Goal: Check status: Check status

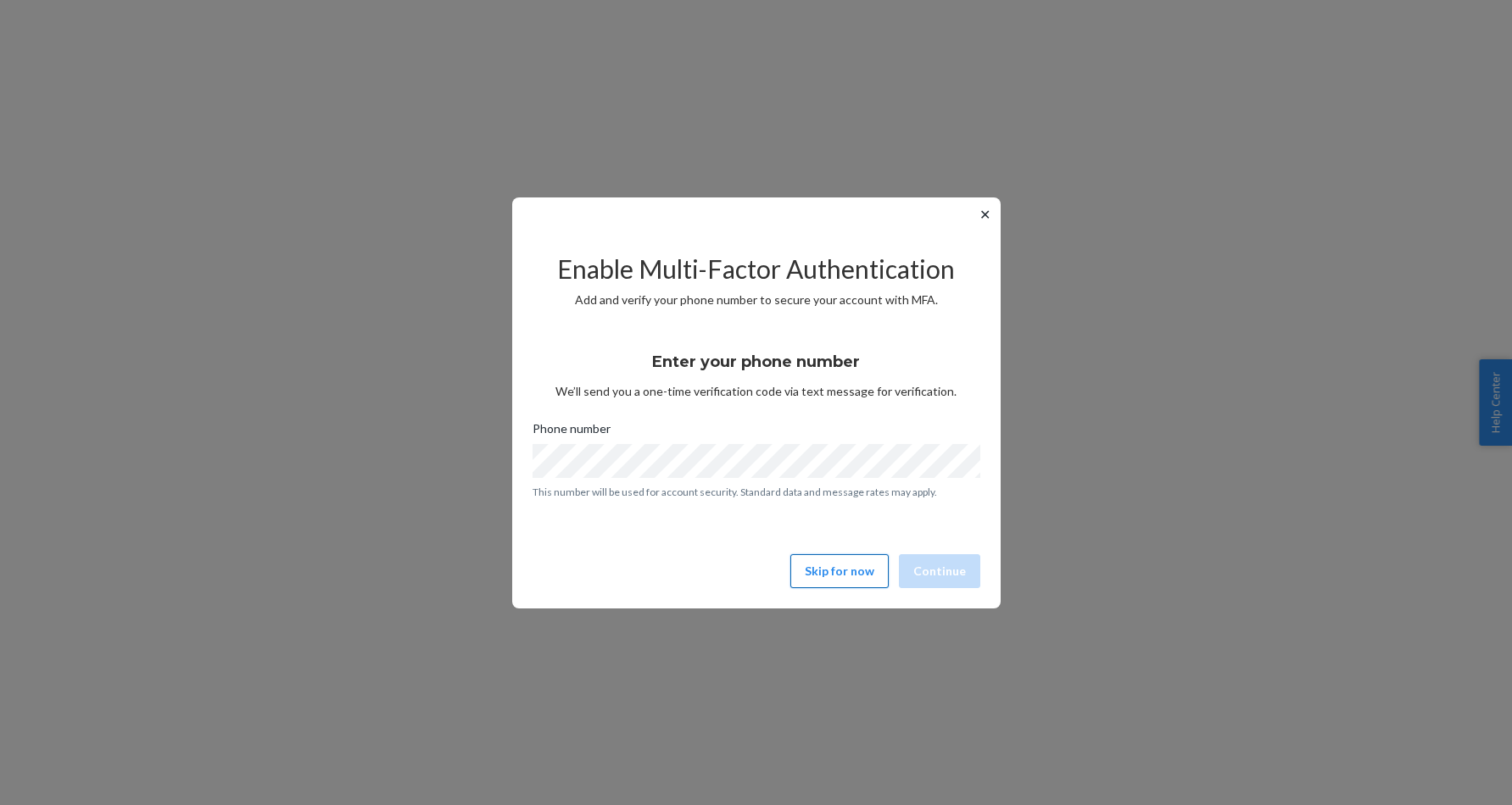
click at [830, 575] on button "Skip for now" at bounding box center [839, 571] width 98 height 34
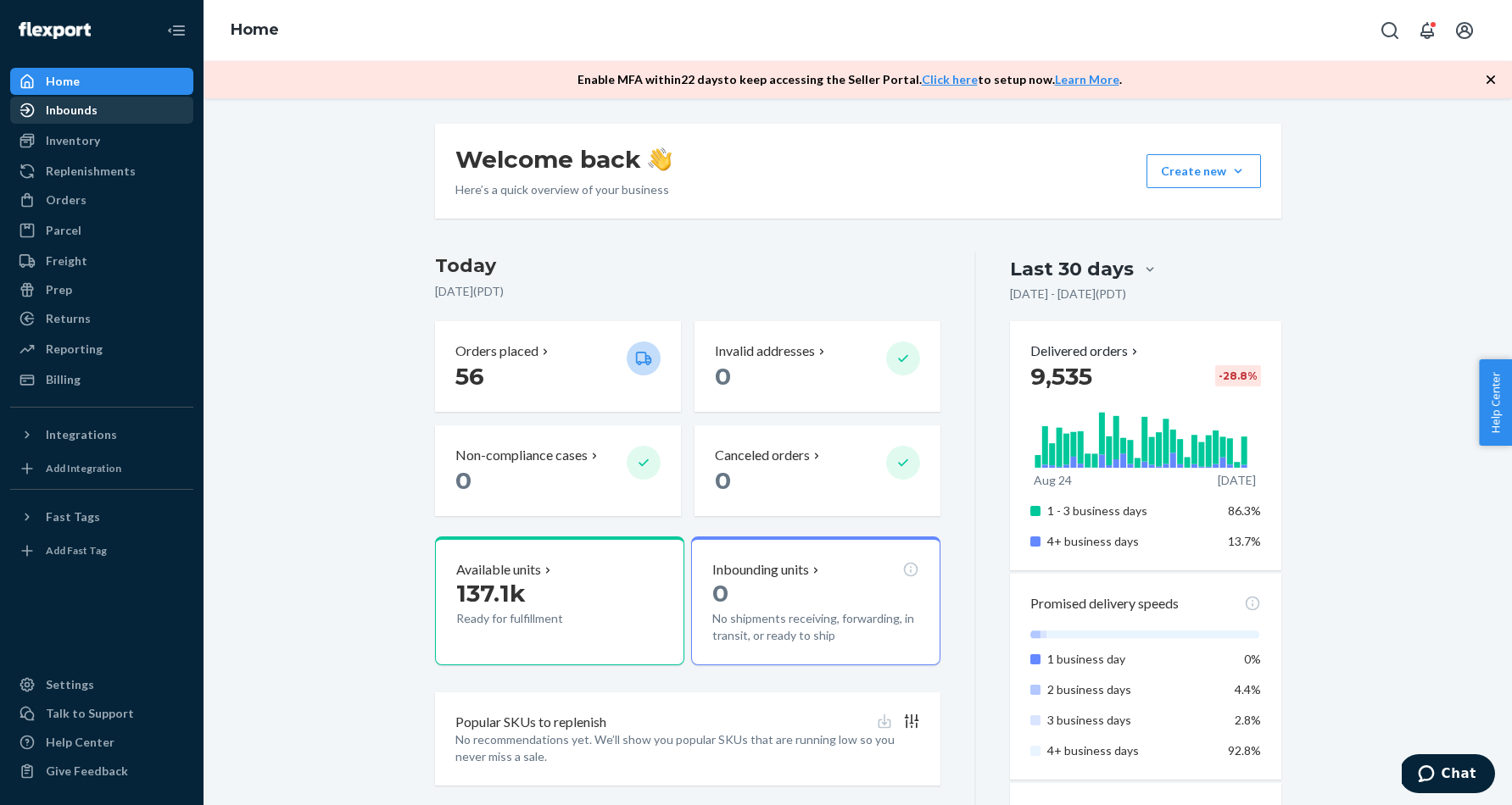
click at [90, 116] on div "Inbounds" at bounding box center [72, 110] width 51 height 17
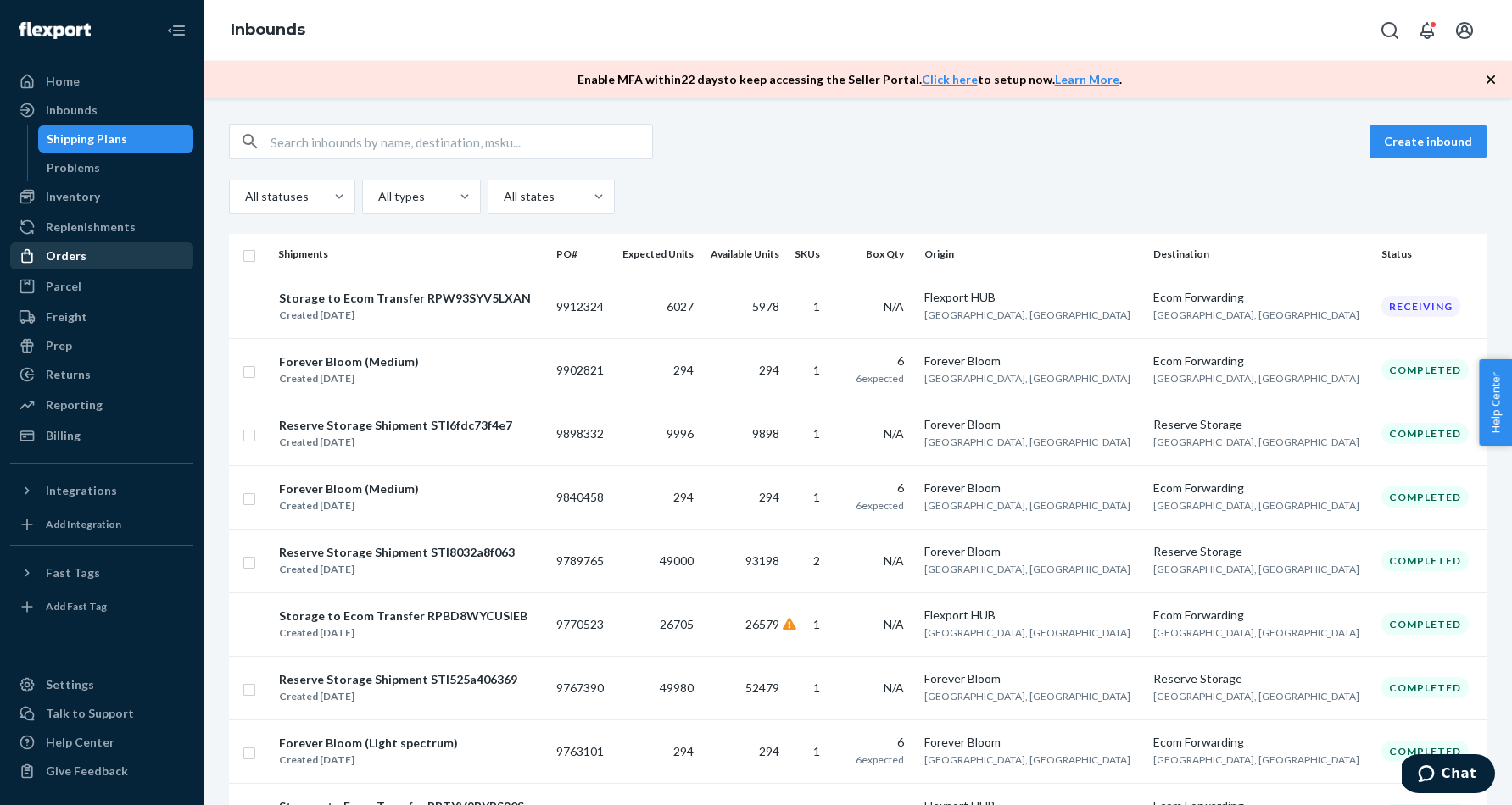
click at [59, 257] on div "Orders" at bounding box center [67, 256] width 41 height 17
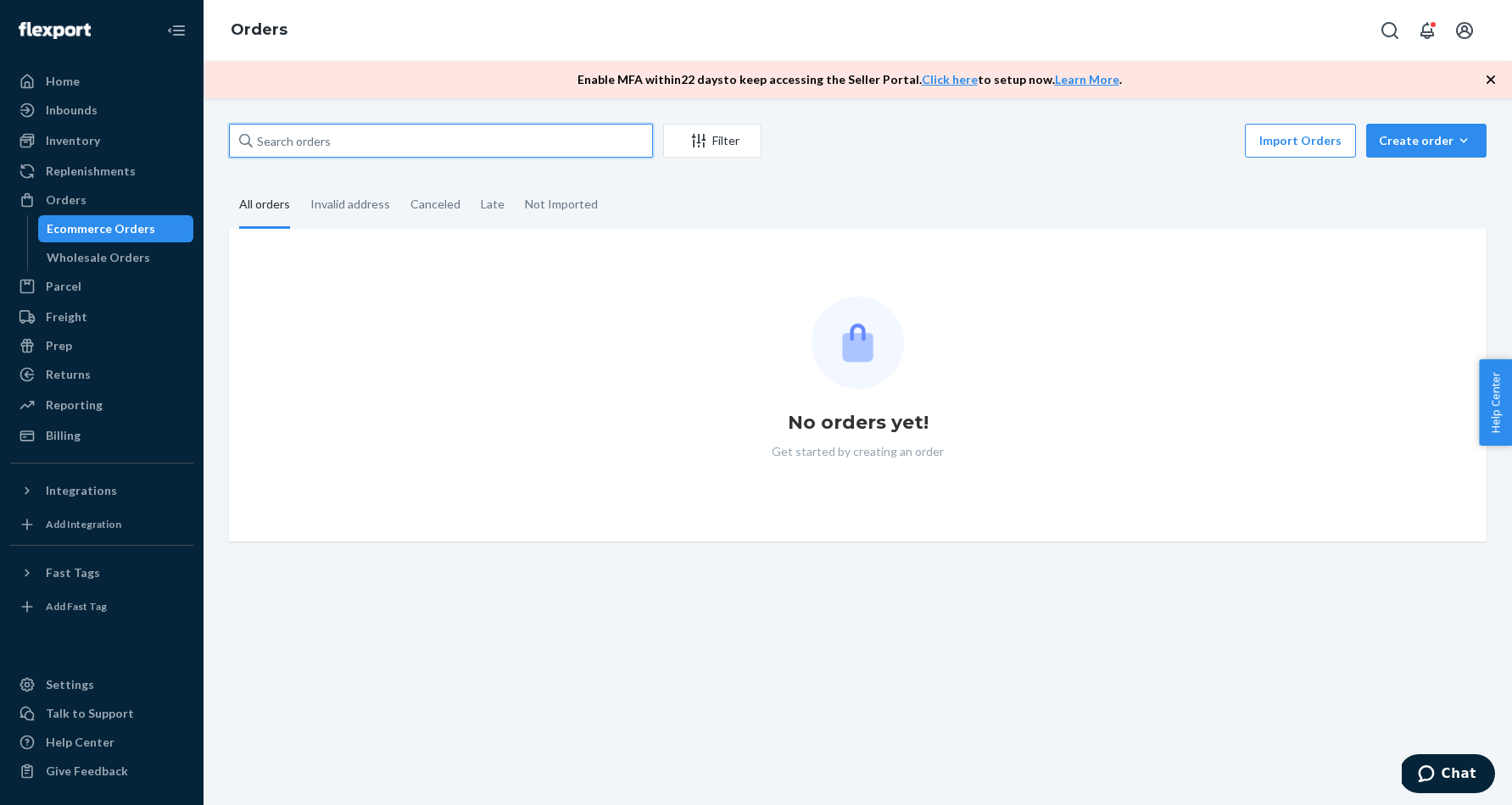
click at [377, 145] on input "text" at bounding box center [441, 141] width 424 height 34
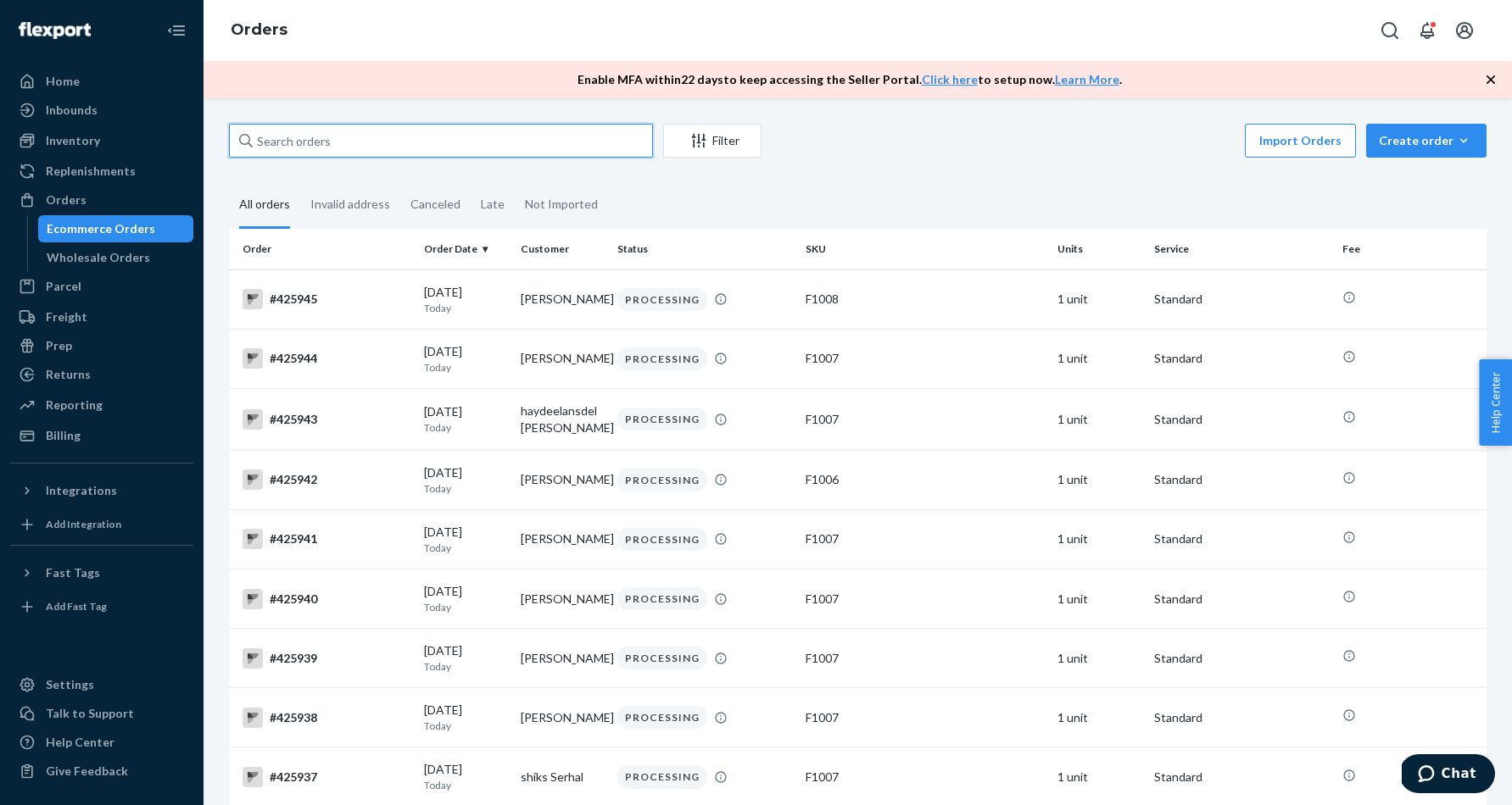
paste input "[PERSON_NAME]"
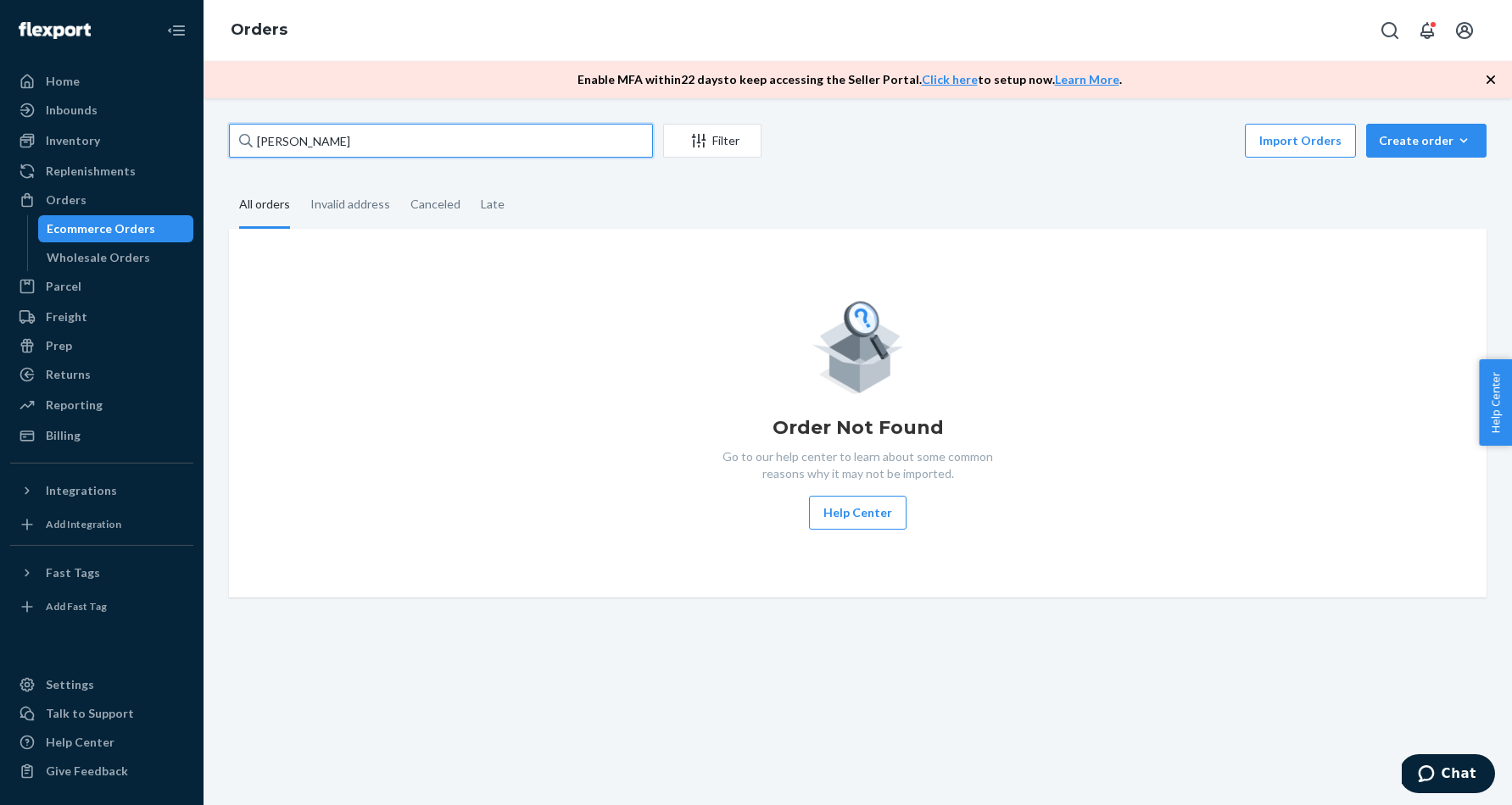
drag, startPoint x: 400, startPoint y: 150, endPoint x: 257, endPoint y: 137, distance: 143.6
click at [257, 137] on input "[PERSON_NAME]" at bounding box center [441, 141] width 424 height 34
paste input "Allenbyba Teneilabe"
type input "Allenbyba Teneilabe"
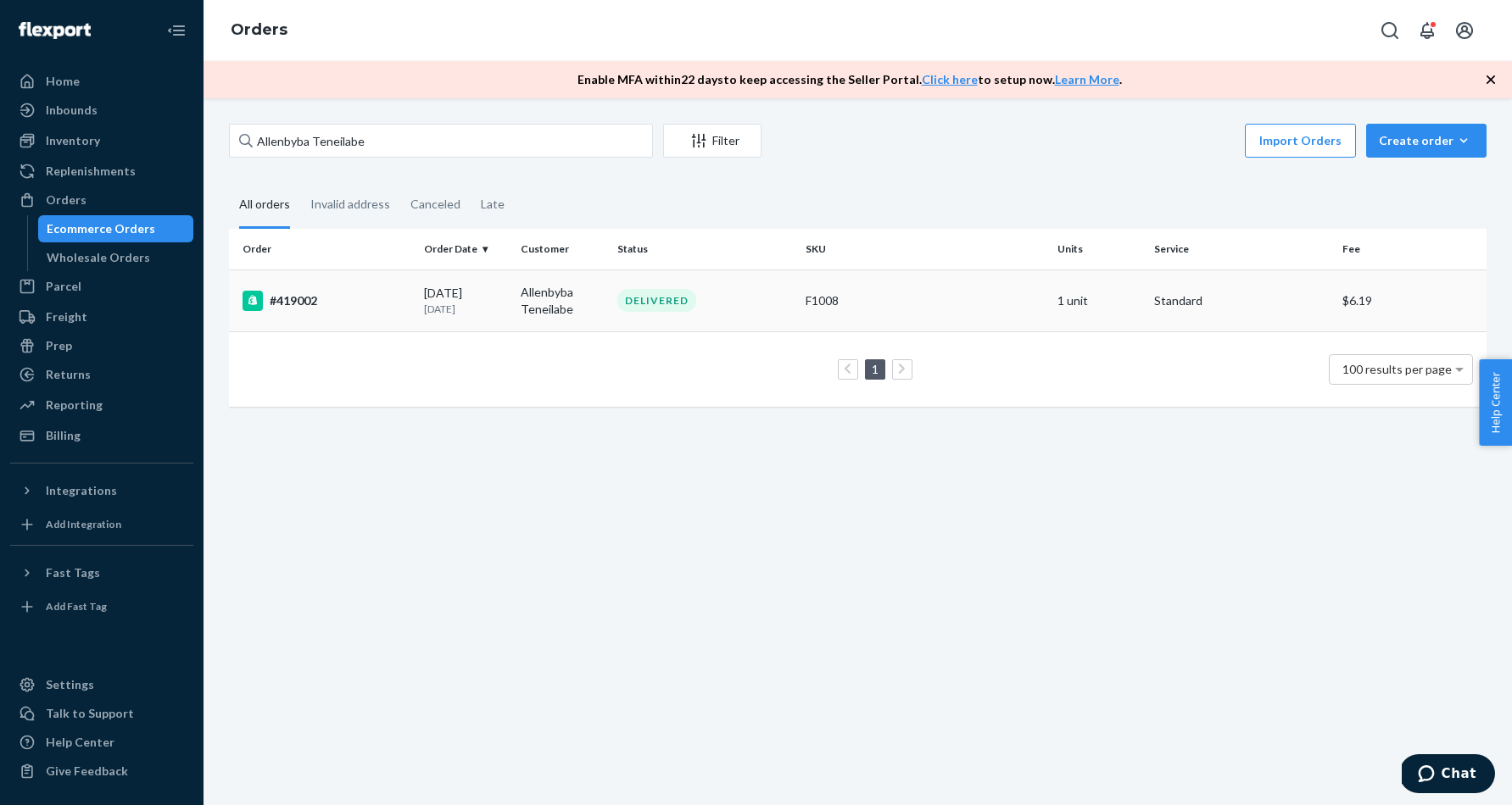
click at [544, 298] on td "Allenbyba Teneilabe" at bounding box center [561, 300] width 97 height 62
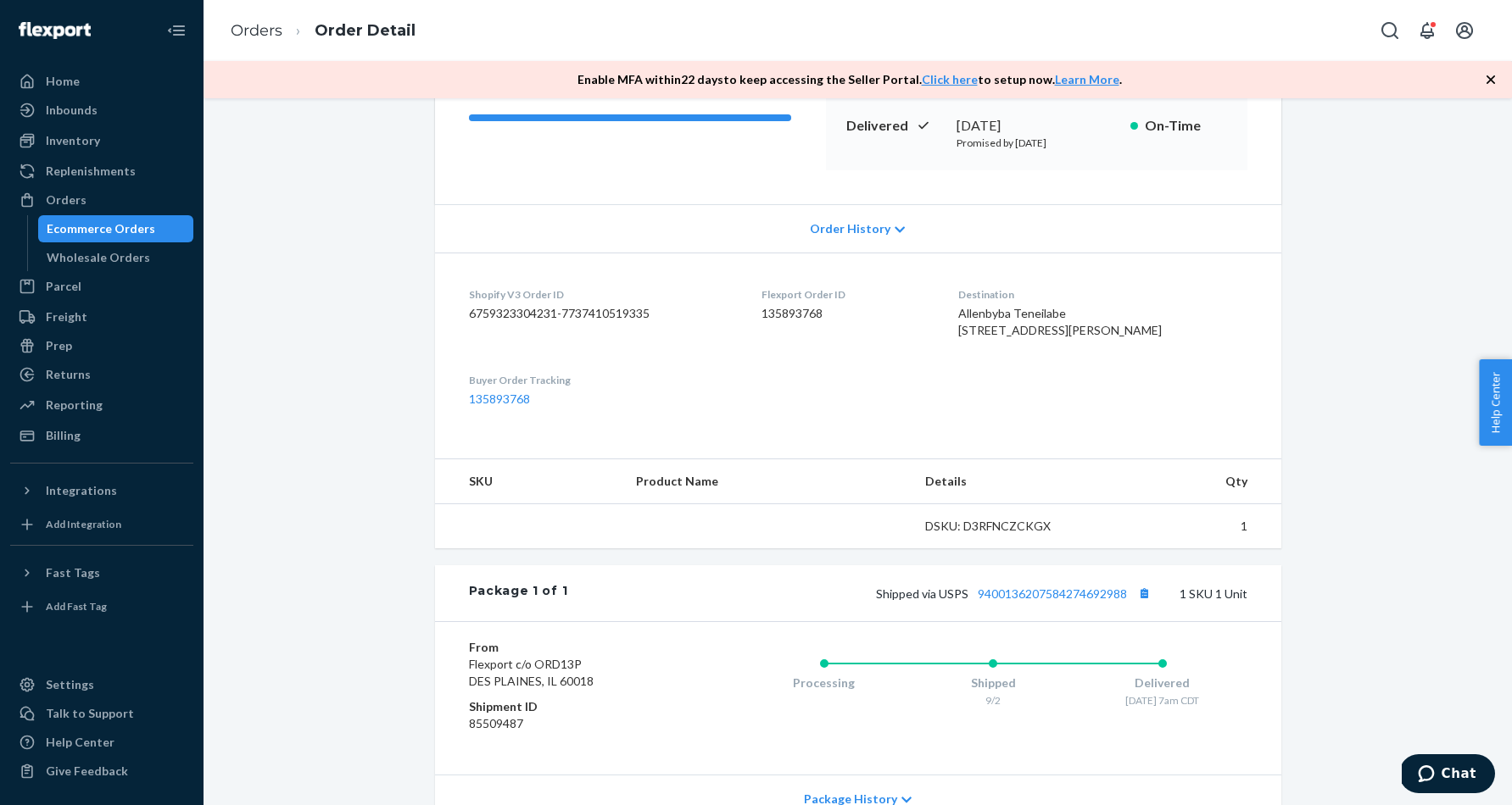
scroll to position [281, 0]
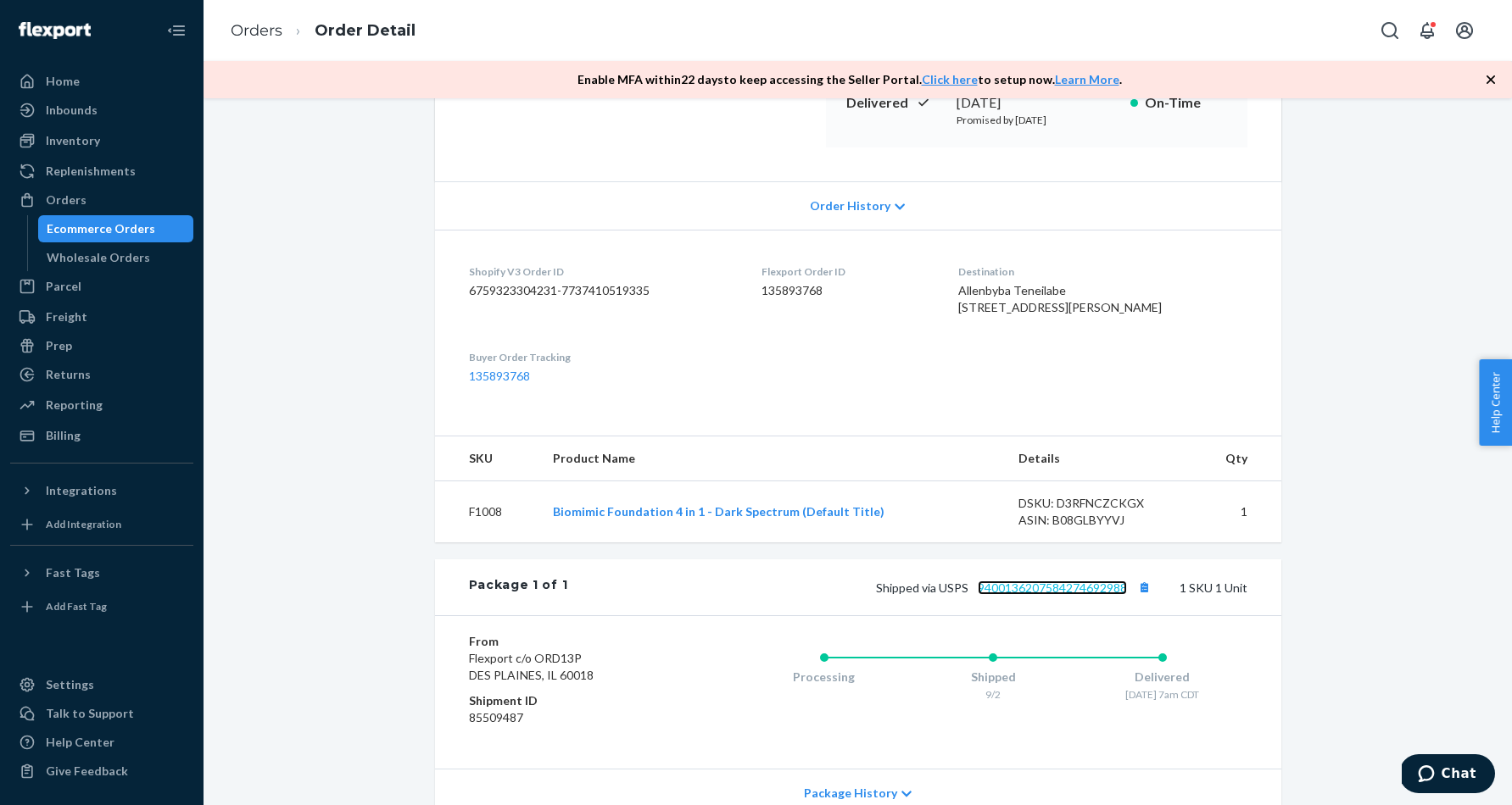
click at [1028, 595] on link "9400136207584274692988" at bounding box center [1052, 588] width 149 height 15
click at [77, 204] on div "Orders" at bounding box center [67, 200] width 41 height 17
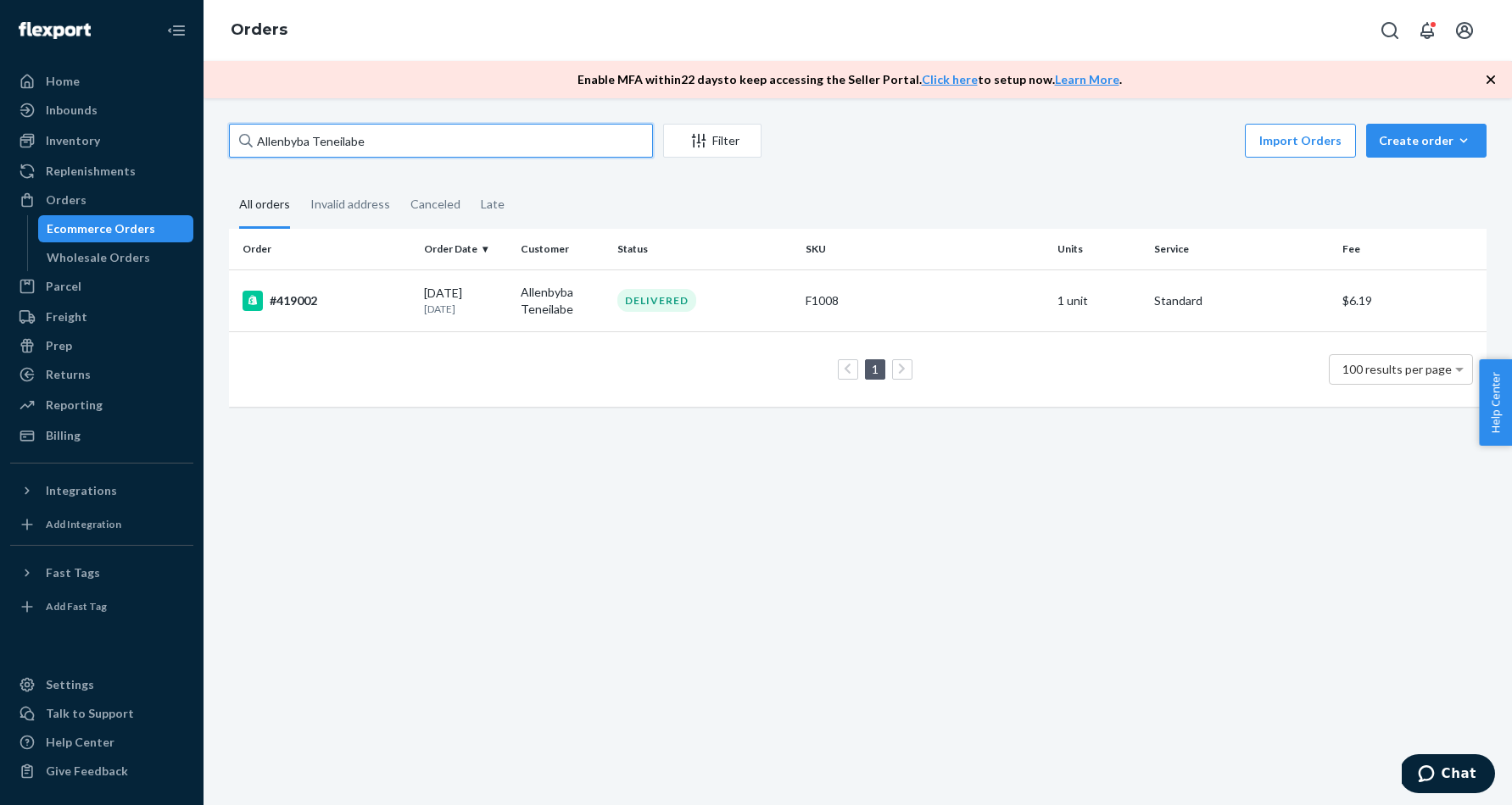
drag, startPoint x: 360, startPoint y: 144, endPoint x: 258, endPoint y: 139, distance: 102.1
click at [258, 139] on input "Allenbyba Teneilabe" at bounding box center [441, 141] width 424 height 34
paste input "[DEMOGRAPHIC_DATA][PERSON_NAME]"
type input "[DEMOGRAPHIC_DATA][PERSON_NAME]"
